Goal: Task Accomplishment & Management: Complete application form

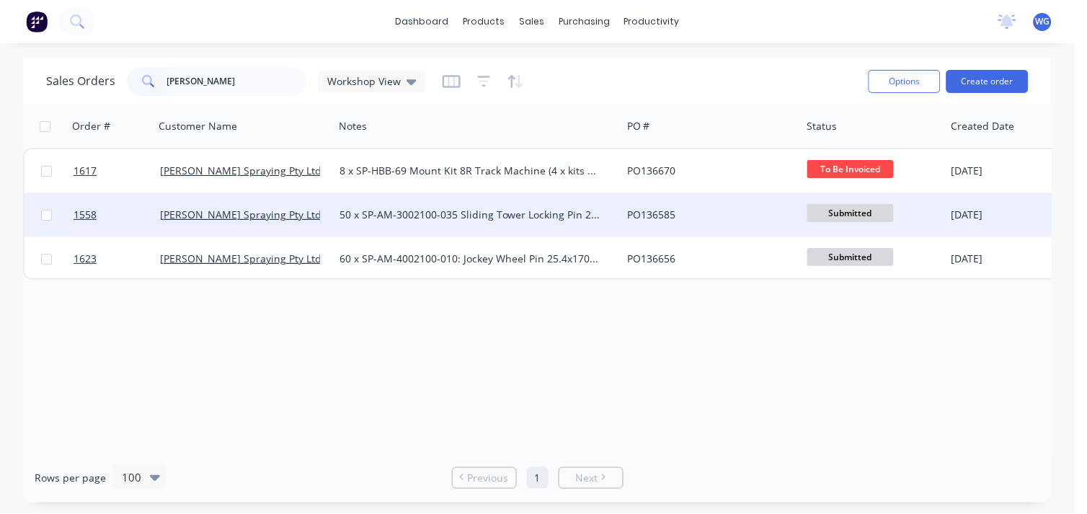
type input "[PERSON_NAME]"
click at [303, 213] on div "[PERSON_NAME] Spraying Pty Ltd" at bounding box center [240, 215] width 160 height 14
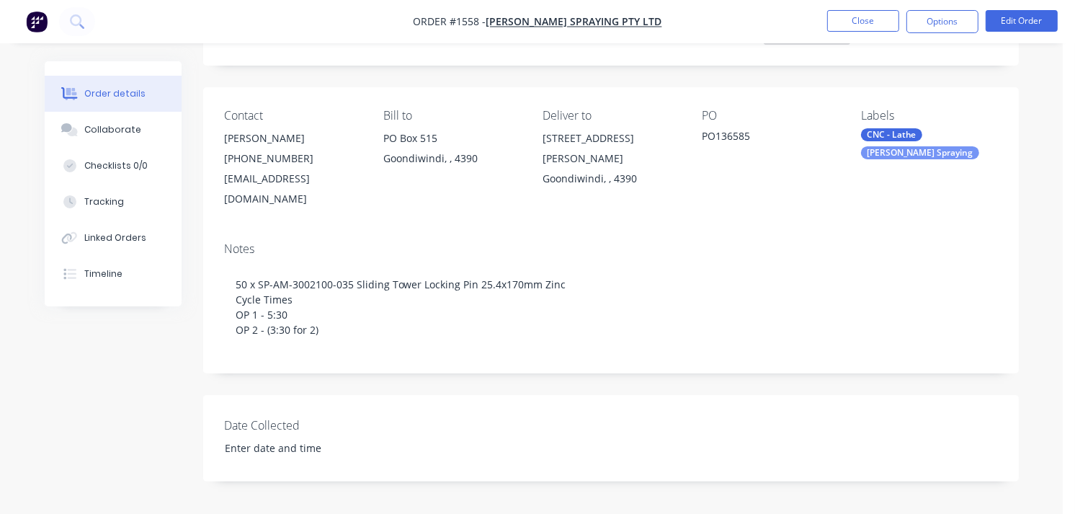
scroll to position [131, 0]
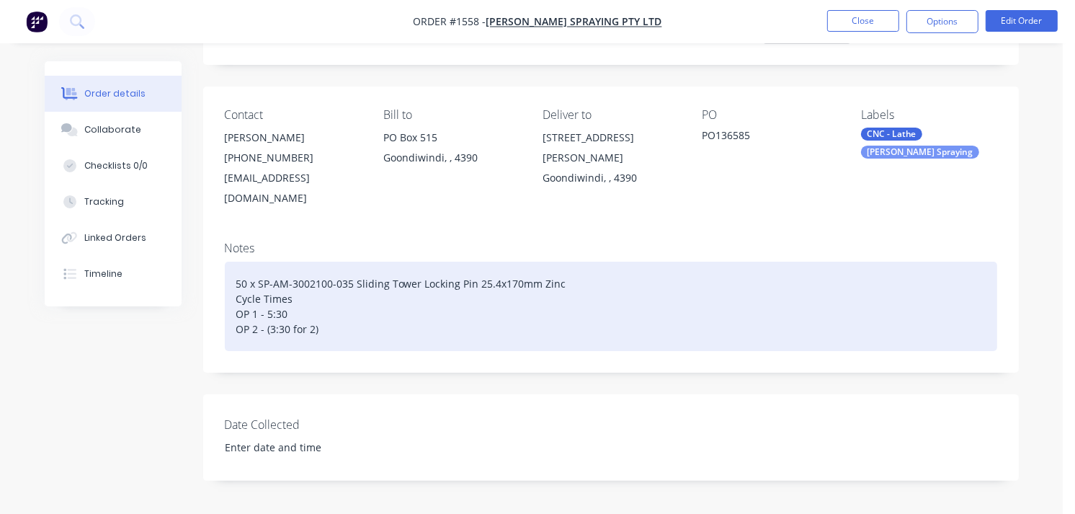
click at [317, 308] on div "50 x SP-AM-3002100-035 Sliding Tower Locking Pin 25.4x170mm Zinc Cycle Times OP…" at bounding box center [611, 306] width 773 height 89
click at [306, 279] on div "50 x SP-AM-3002100-035 Sliding Tower Locking Pin 25.4x170mm Zinc Cycle Times OP…" at bounding box center [611, 306] width 773 height 89
click at [333, 319] on div "50 x SP-AM-3002100-035 Sliding Tower Locking Pin 25.4x170mm Zinc Cycle Times fo…" at bounding box center [611, 306] width 773 height 89
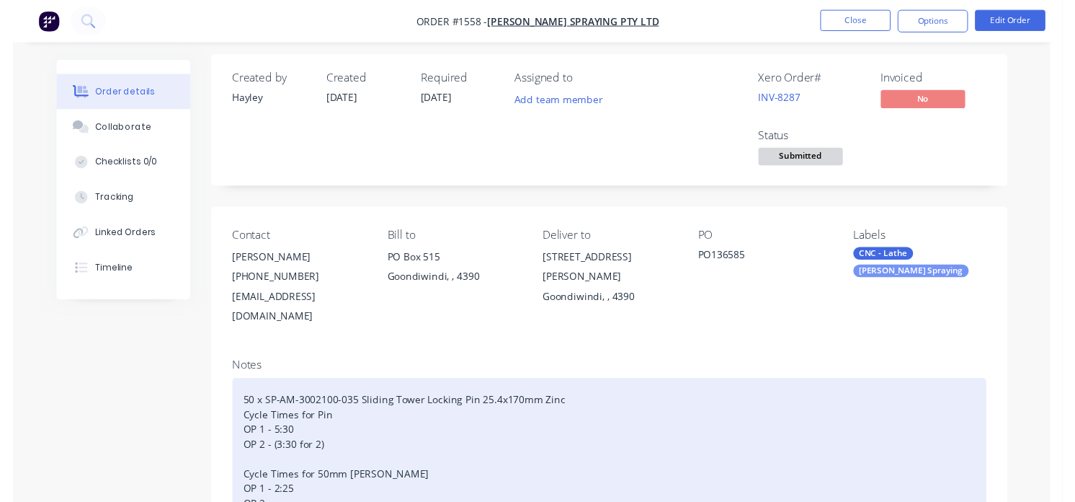
scroll to position [0, 0]
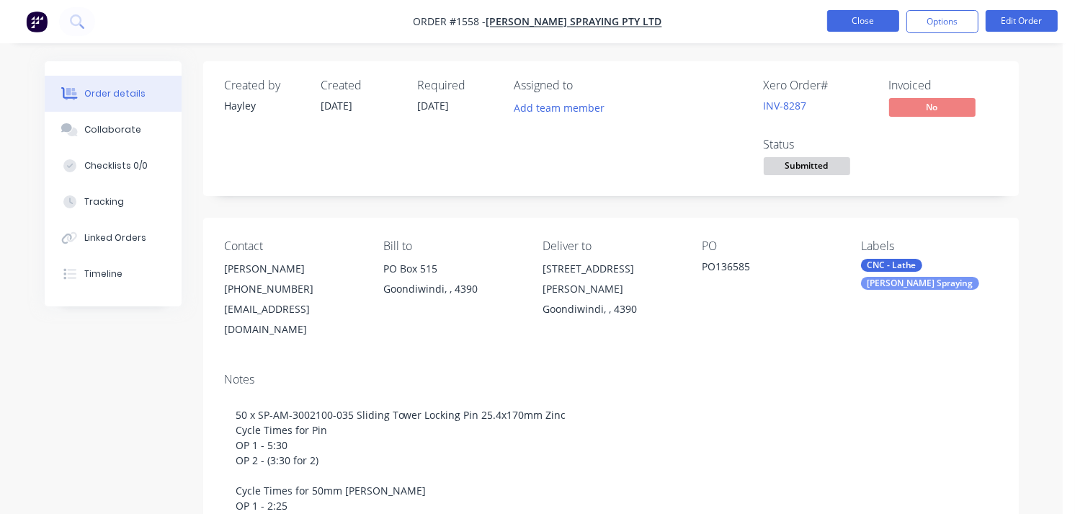
click at [860, 14] on button "Close" at bounding box center [863, 21] width 72 height 22
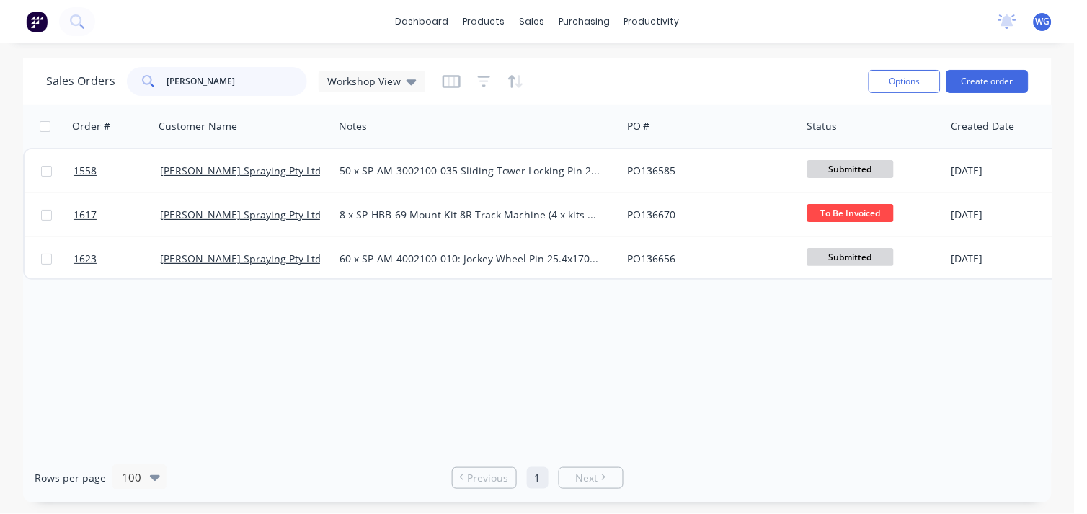
drag, startPoint x: 231, startPoint y: 87, endPoint x: 159, endPoint y: 84, distance: 72.2
click at [159, 84] on div "[PERSON_NAME]" at bounding box center [217, 81] width 180 height 29
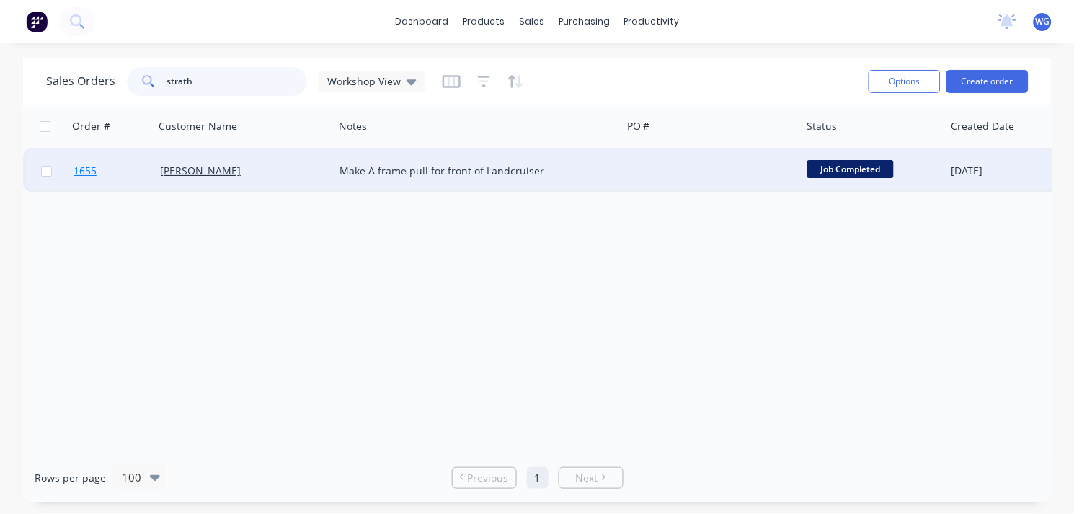
type input "strath"
click at [124, 166] on link "1655" at bounding box center [117, 170] width 86 height 43
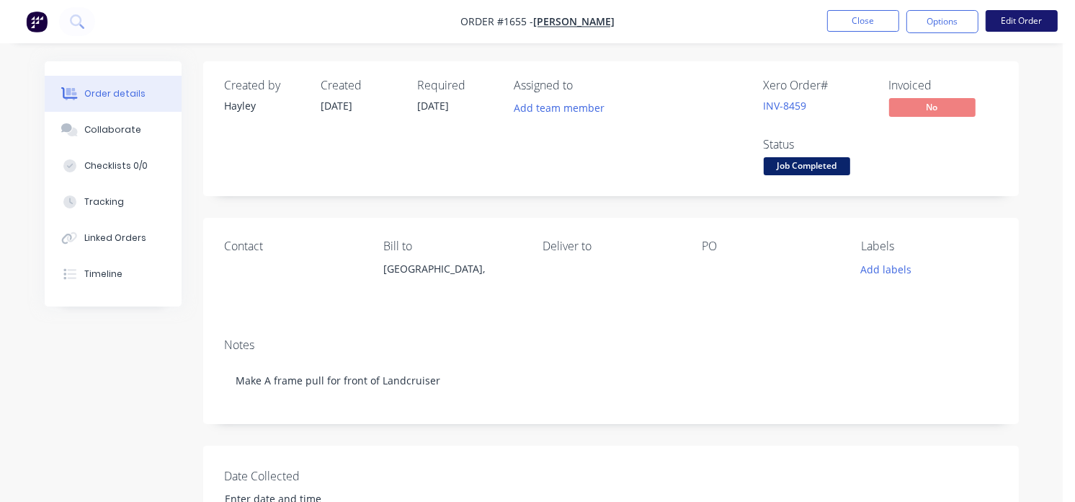
click at [1041, 12] on button "Edit Order" at bounding box center [1022, 21] width 72 height 22
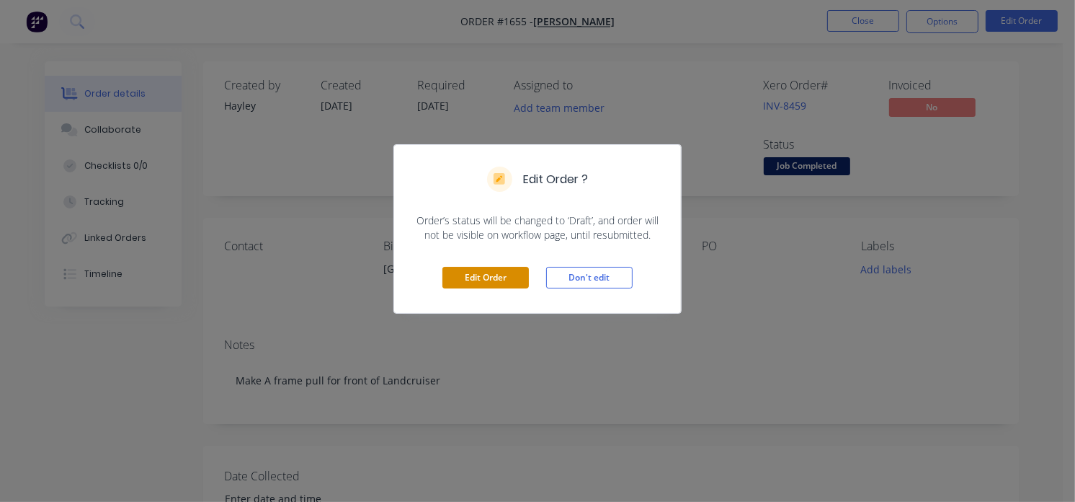
click at [479, 278] on button "Edit Order" at bounding box center [486, 278] width 86 height 22
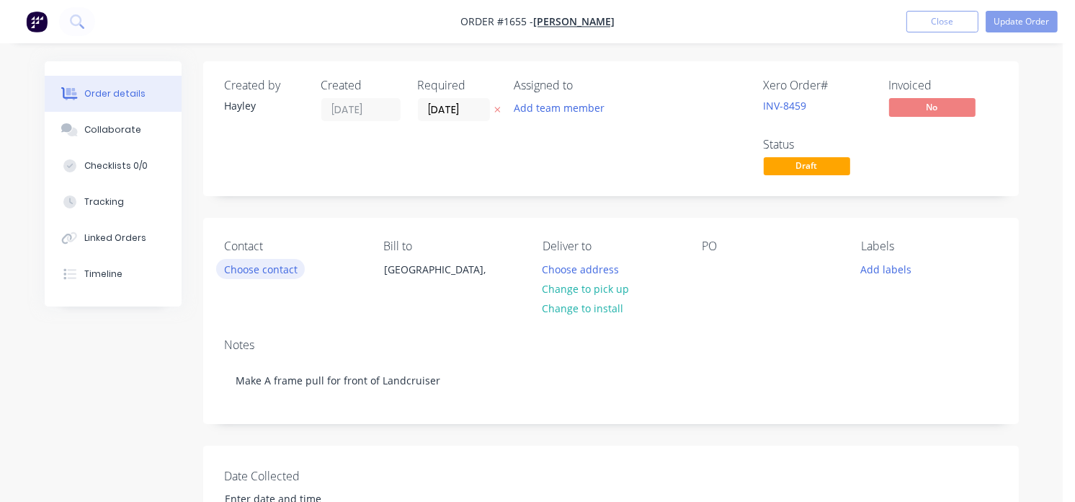
click at [265, 271] on button "Choose contact" at bounding box center [260, 268] width 89 height 19
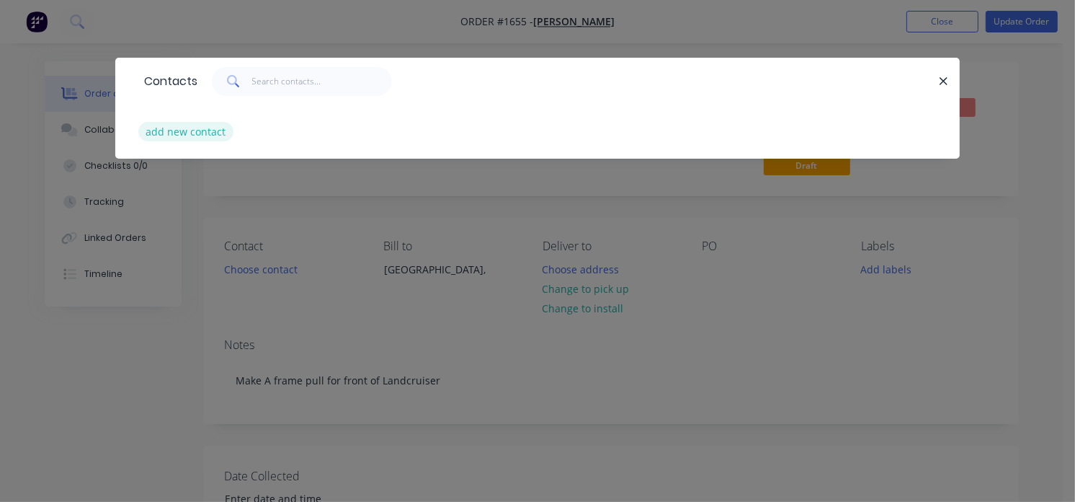
click at [192, 131] on button "add new contact" at bounding box center [185, 131] width 95 height 19
select select "AU"
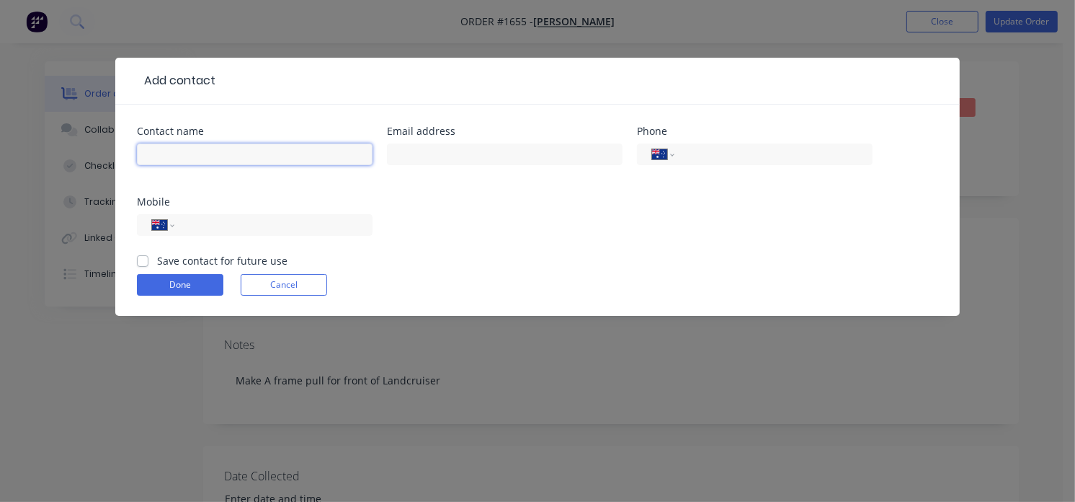
click at [177, 157] on input "text" at bounding box center [255, 154] width 236 height 22
type input "[PERSON_NAME]"
click at [721, 151] on input "tel" at bounding box center [771, 154] width 173 height 17
type input "0"
type input "0456 785 847"
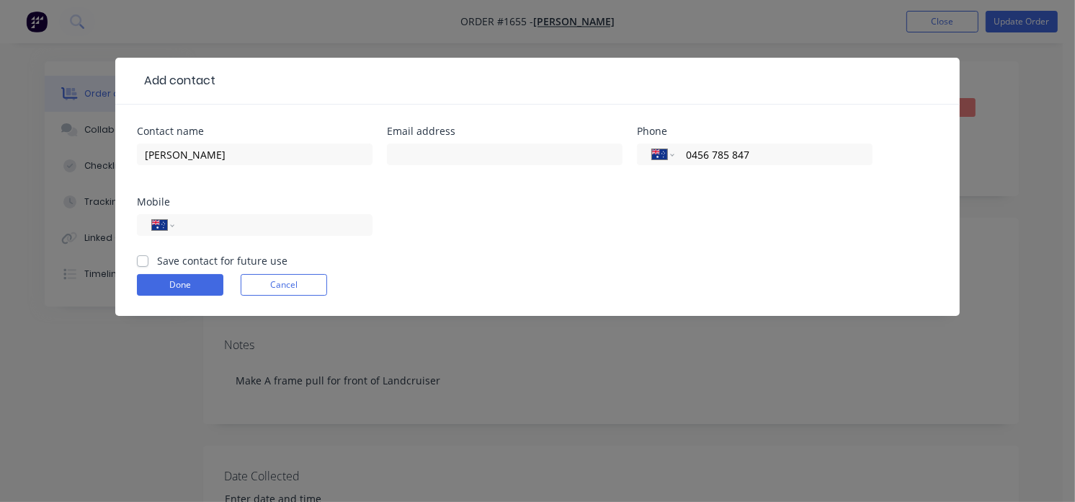
click at [157, 260] on label "Save contact for future use" at bounding box center [222, 260] width 130 height 15
click at [141, 260] on input "Save contact for future use" at bounding box center [143, 260] width 12 height 14
checkbox input "true"
click at [180, 285] on button "Done" at bounding box center [180, 285] width 86 height 22
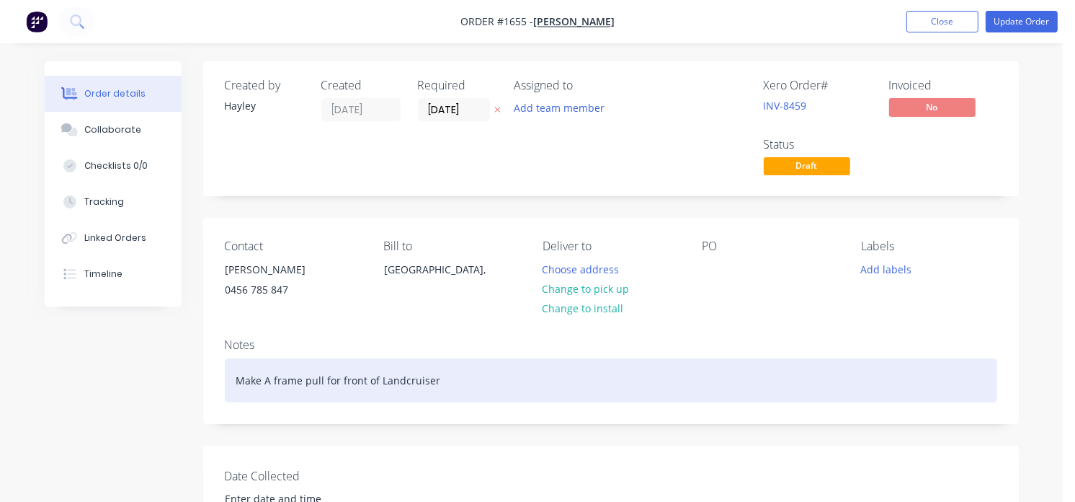
click at [455, 375] on div "Make A frame pull for front of Landcruiser" at bounding box center [611, 380] width 773 height 44
